Goal: Use online tool/utility

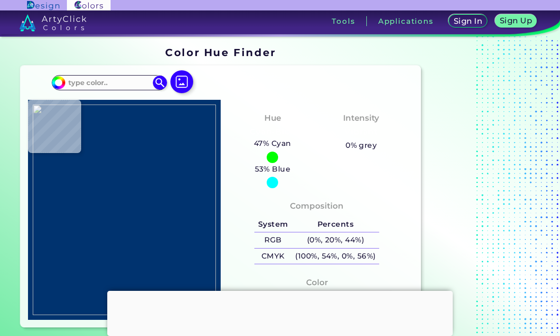
type input "#f4f0ef"
type input "#F4F0EF"
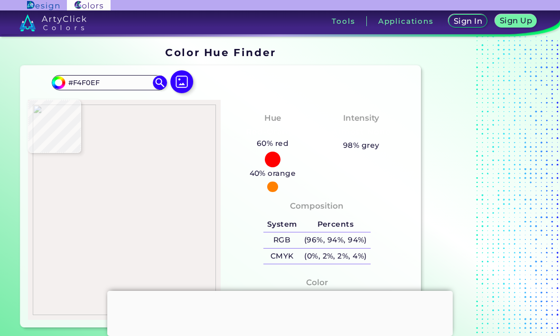
type input "#6b6b88"
type input "#6B6B88"
type input "#6c6c89"
type input "#6C6C89"
type input "#16164a"
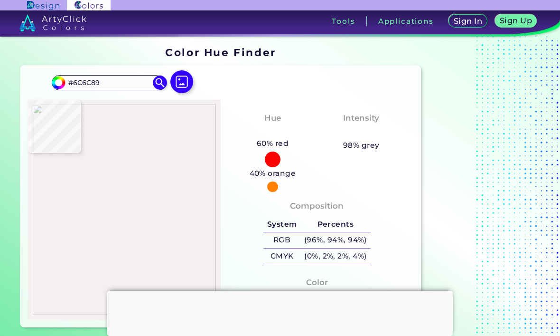
type input "#16164A"
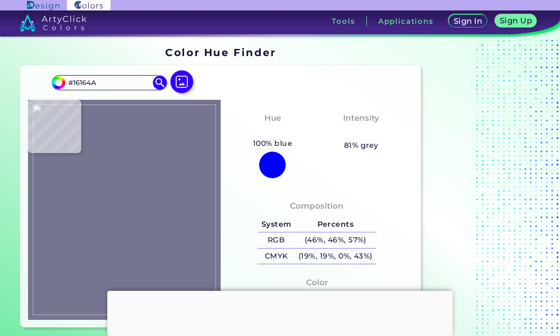
type input "#757591"
type input "#f7f7f7"
type input "#F7F7F7"
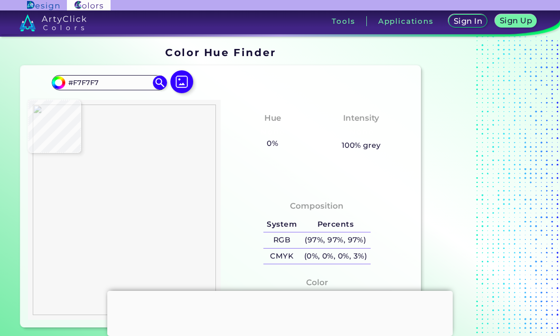
type input "#757591"
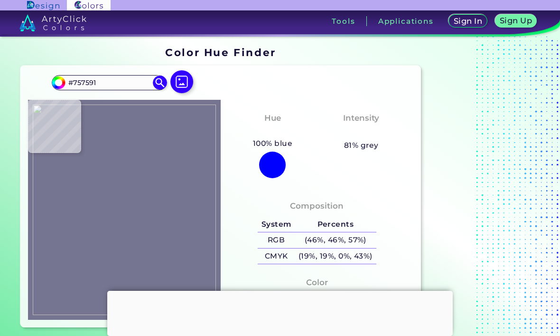
type input "#16164a"
type input "#16164A"
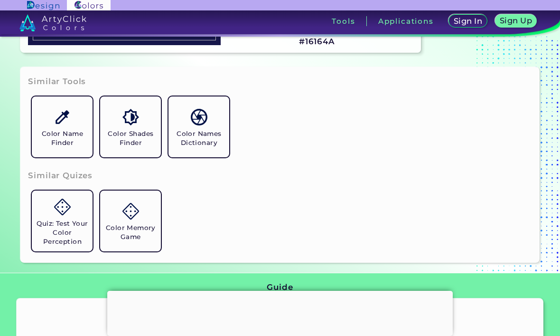
scroll to position [275, 0]
click at [141, 147] on h5 "Color Shades Finder" at bounding box center [130, 138] width 53 height 18
